Goal: Book appointment/travel/reservation

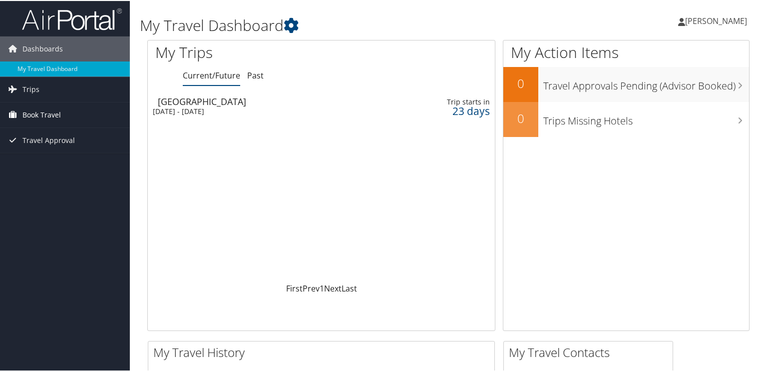
click at [40, 110] on span "Book Travel" at bounding box center [41, 113] width 38 height 25
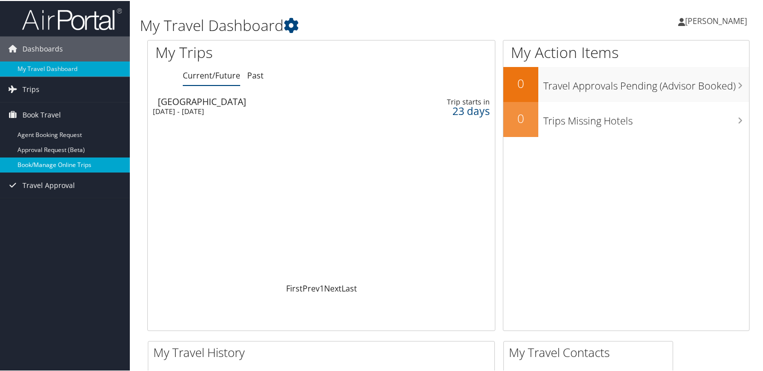
click at [45, 159] on link "Book/Manage Online Trips" at bounding box center [65, 163] width 130 height 15
click at [24, 86] on span "Trips" at bounding box center [30, 88] width 17 height 25
